Goal: Transaction & Acquisition: Purchase product/service

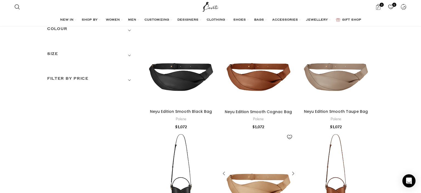
scroll to position [38, 0]
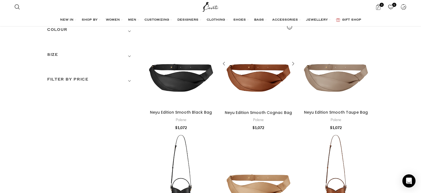
click at [244, 109] on div "Quick view Add to wishlist Neyu Edition Smooth Cognac Bag Polene $ 1,072 Add to…" at bounding box center [259, 75] width 76 height 109
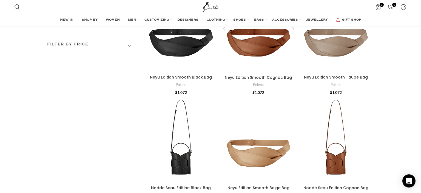
scroll to position [77, 0]
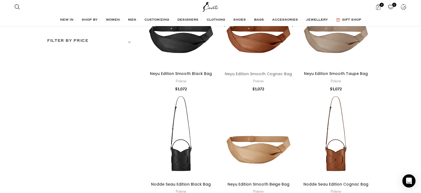
click at [240, 73] on link "Neyu Edition Smooth Cognac Bag" at bounding box center [258, 73] width 67 height 5
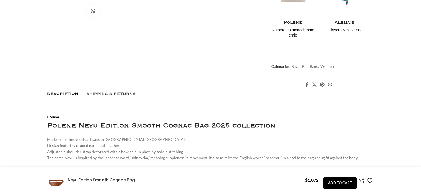
scroll to position [270, 0]
click at [349, 24] on h4 "Alemais" at bounding box center [345, 22] width 44 height 7
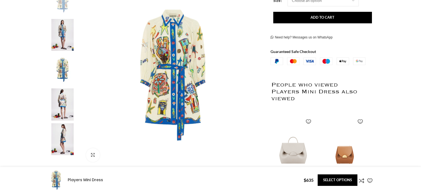
scroll to position [154, 0]
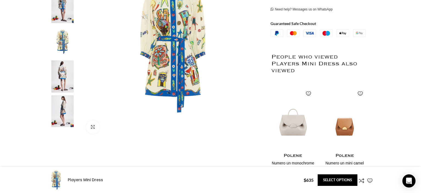
click at [68, 82] on img at bounding box center [62, 76] width 33 height 32
click at [258, 47] on div "Next slide" at bounding box center [257, 47] width 14 height 14
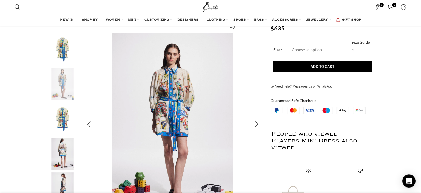
scroll to position [77, 0]
click at [253, 125] on div "Next slide" at bounding box center [257, 125] width 14 height 14
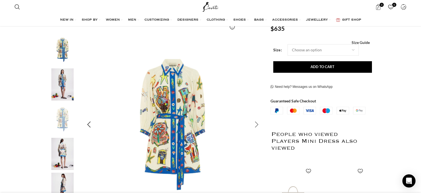
click at [253, 125] on div "Next slide" at bounding box center [257, 125] width 14 height 14
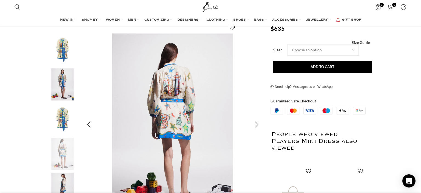
click at [253, 125] on div "Next slide" at bounding box center [257, 125] width 14 height 14
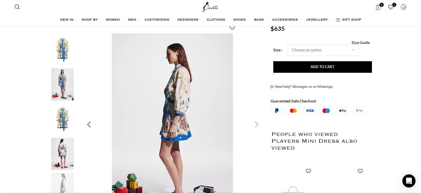
click at [253, 125] on div "Next slide" at bounding box center [257, 125] width 14 height 14
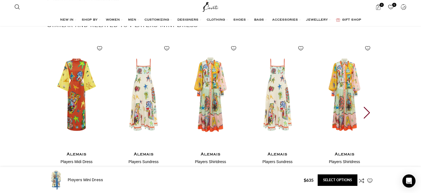
scroll to position [772, 0]
click at [342, 154] on h4 "Alemais" at bounding box center [344, 154] width 59 height 7
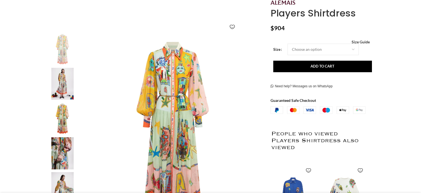
scroll to position [77, 0]
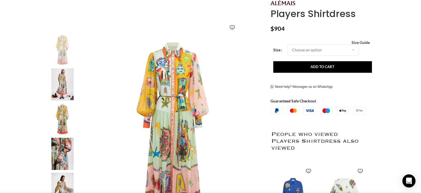
click at [65, 80] on img at bounding box center [62, 84] width 33 height 32
click at [259, 124] on div "Next slide" at bounding box center [257, 125] width 14 height 14
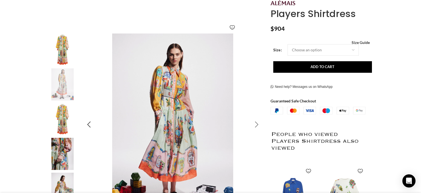
click at [259, 124] on div "Next slide" at bounding box center [257, 125] width 14 height 14
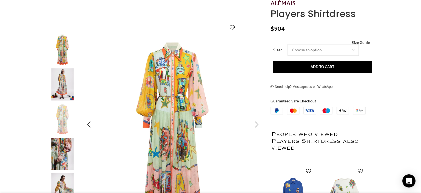
click at [259, 124] on div "Next slide" at bounding box center [257, 125] width 14 height 14
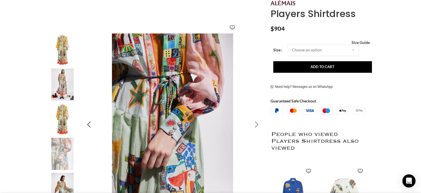
click at [259, 124] on div "Next slide" at bounding box center [257, 125] width 14 height 14
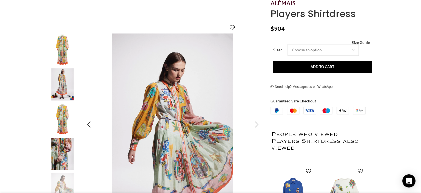
click at [259, 124] on div "Next slide" at bounding box center [257, 125] width 14 height 14
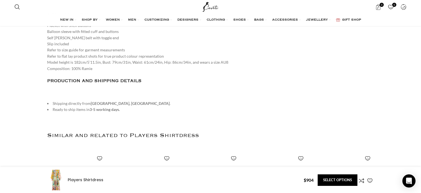
scroll to position [0, 47]
